Goal: Transaction & Acquisition: Purchase product/service

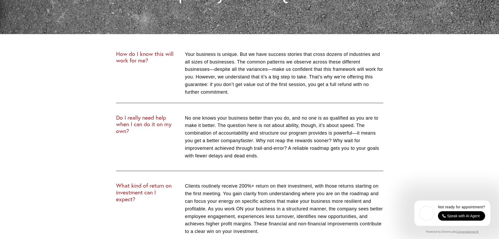
scroll to position [2191, 0]
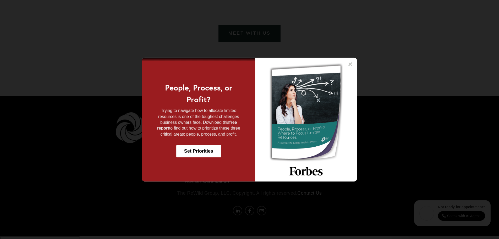
click at [352, 63] on icon at bounding box center [351, 64] width 4 height 4
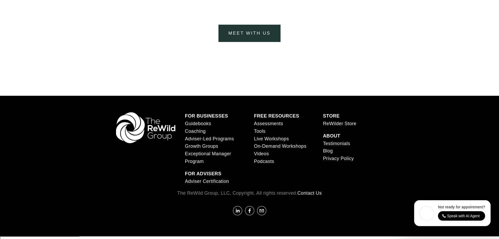
click at [335, 118] on strong "STORE" at bounding box center [331, 115] width 17 height 5
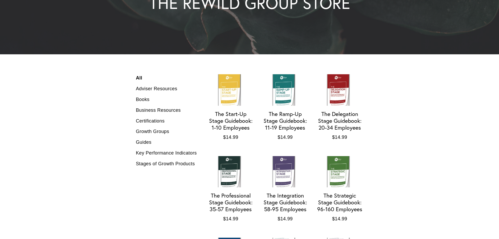
scroll to position [105, 0]
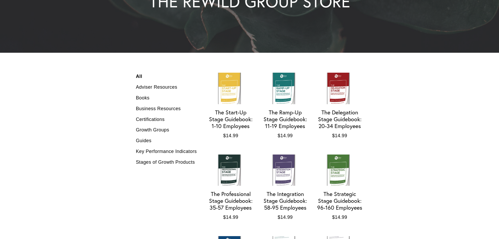
click at [240, 120] on div "The Start-Up Stage Guidebook: 1-10 Employees" at bounding box center [230, 119] width 47 height 20
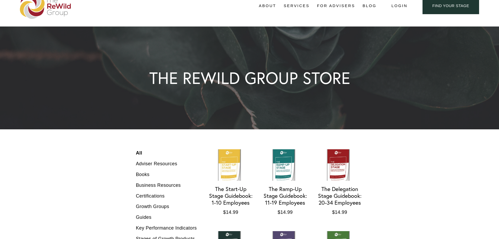
scroll to position [26, 0]
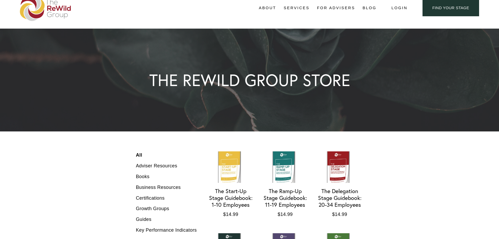
click at [224, 170] on link "The Start-Up Stage Guidebook: 1-10 Employees $14.99" at bounding box center [230, 184] width 47 height 67
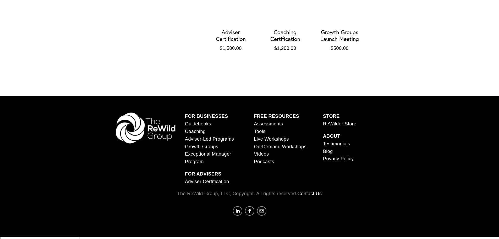
scroll to position [1245, 0]
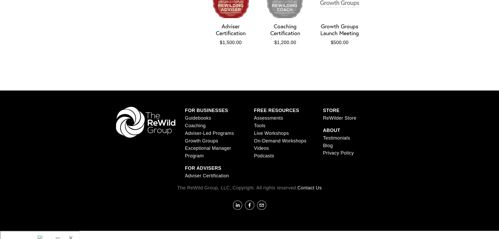
click at [332, 122] on link "ReWilder Store" at bounding box center [340, 118] width 34 height 8
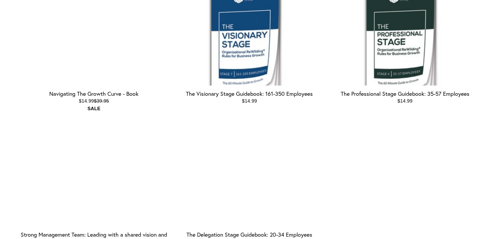
scroll to position [603, 0]
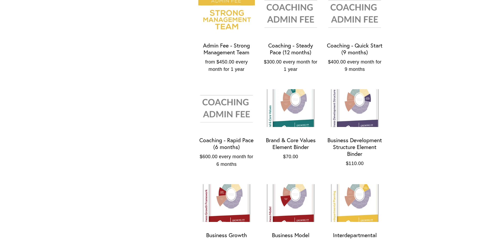
scroll to position [550, 0]
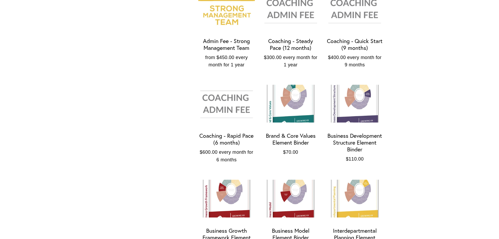
click at [288, 108] on img "Brand & Core Values Element Binder" at bounding box center [290, 104] width 57 height 38
